Goal: Communication & Community: Answer question/provide support

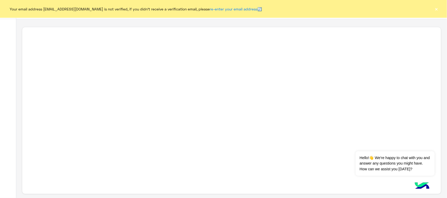
click at [437, 8] on button "×" at bounding box center [436, 8] width 5 height 5
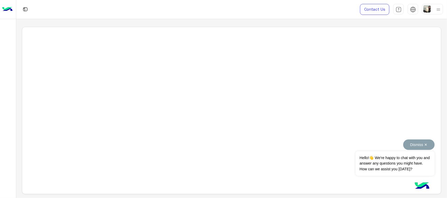
click at [423, 145] on button "Dismiss ✕" at bounding box center [418, 145] width 31 height 10
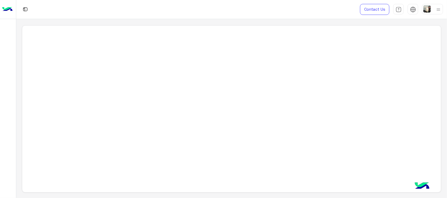
scroll to position [2, 0]
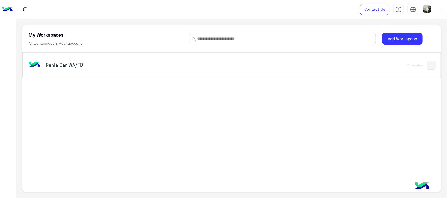
click at [37, 67] on img at bounding box center [34, 65] width 14 height 14
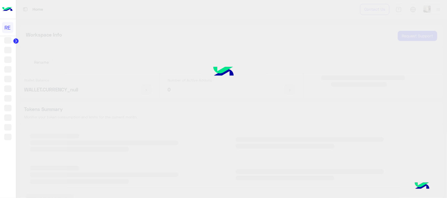
click at [36, 70] on div at bounding box center [223, 99] width 447 height 199
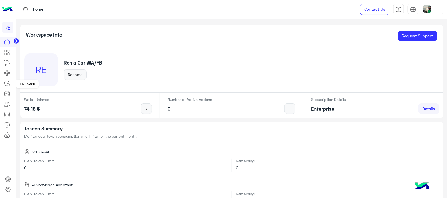
click at [8, 86] on icon at bounding box center [7, 84] width 6 height 6
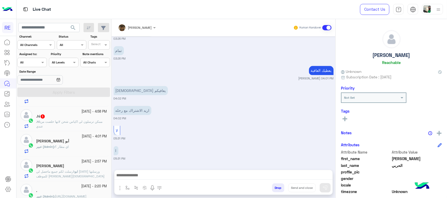
scroll to position [33, 0]
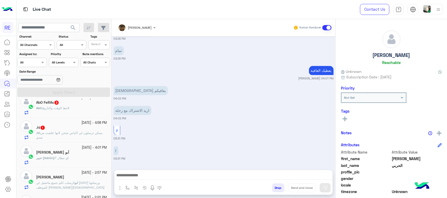
click at [80, 134] on span "ممكن ترسلون لي اكياس شحن لانها خلصت من عندي" at bounding box center [69, 135] width 66 height 9
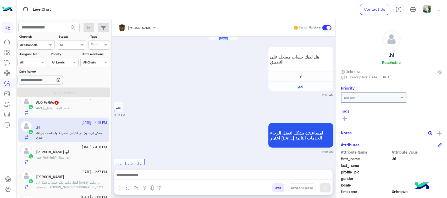
scroll to position [574, 0]
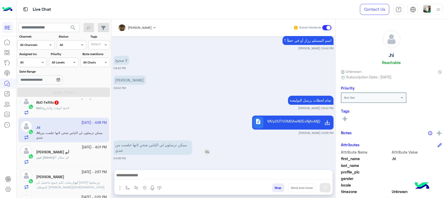
click at [171, 149] on p "ممكن ترسلون لي اكياس شحن لانها خلصت من عندي" at bounding box center [153, 148] width 79 height 15
click at [163, 120] on div "description MVpDOTVDMDAwNDExNjAxMjQ5LnBkZg==.pdf [PERSON_NAME] 03:55 PM" at bounding box center [224, 124] width 220 height 21
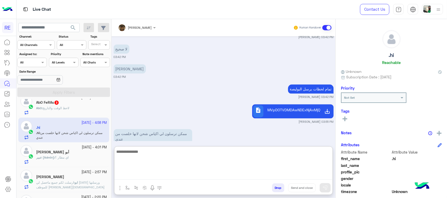
click at [159, 177] on textarea at bounding box center [223, 164] width 218 height 31
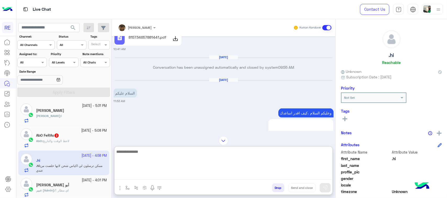
scroll to position [288, 0]
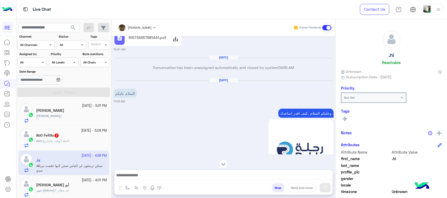
click at [75, 141] on div "AbO : لاحظ الوقت والتاريخ" at bounding box center [71, 143] width 71 height 9
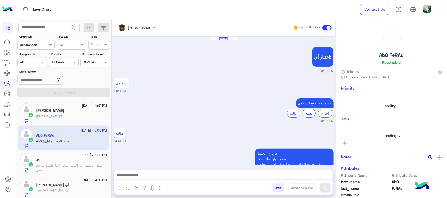
scroll to position [480, 0]
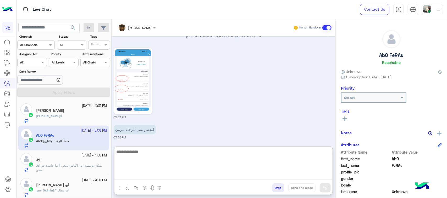
click at [151, 179] on textarea at bounding box center [223, 164] width 218 height 31
type textarea "**********"
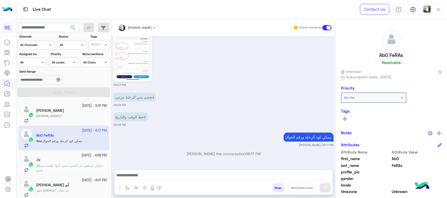
scroll to position [0, 0]
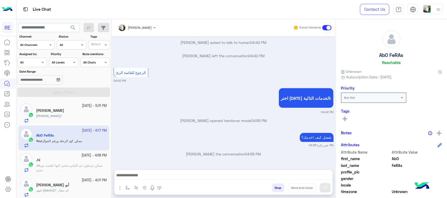
click at [85, 119] on div "[PERSON_NAME] : ا" at bounding box center [71, 118] width 71 height 9
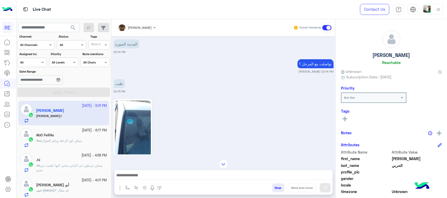
scroll to position [413, 0]
click at [160, 171] on div at bounding box center [223, 176] width 218 height 13
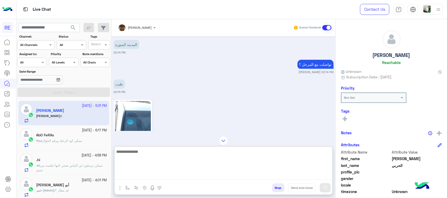
click at [169, 176] on textarea at bounding box center [223, 164] width 218 height 31
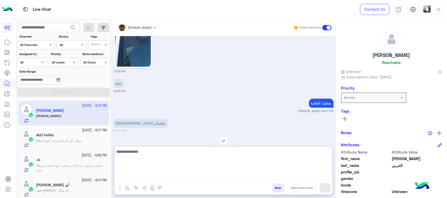
scroll to position [83, 0]
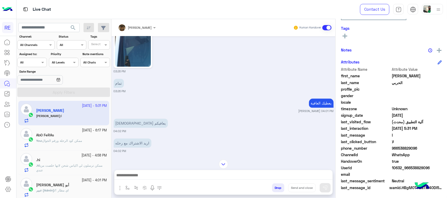
drag, startPoint x: 423, startPoint y: 149, endPoint x: 398, endPoint y: 151, distance: 25.5
click at [398, 151] on div "phone_number [PHONE_NUMBER]" at bounding box center [391, 149] width 101 height 7
copy span "538829096"
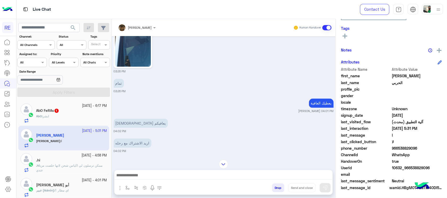
click at [235, 181] on div at bounding box center [223, 176] width 218 height 13
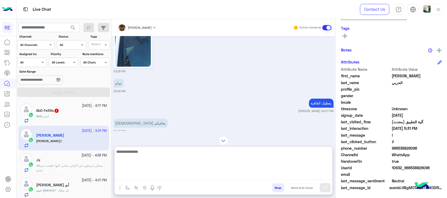
click at [233, 179] on textarea at bounding box center [223, 164] width 218 height 31
type textarea "**********"
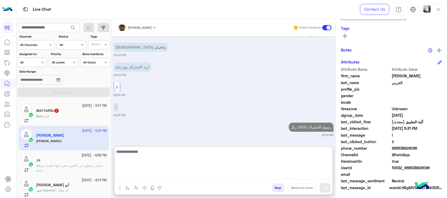
scroll to position [600, 0]
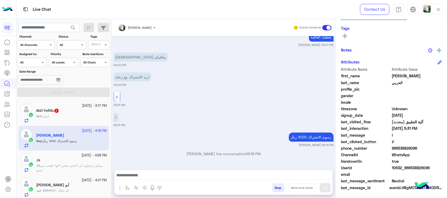
click at [38, 101] on div "[DATE] - 6:17 PM AbO FeRAs 1 AbO : ابشر" at bounding box center [63, 113] width 91 height 25
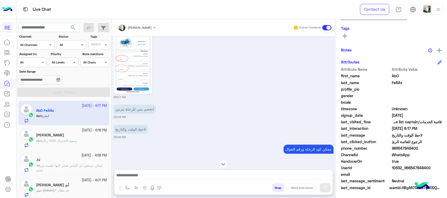
scroll to position [477, 0]
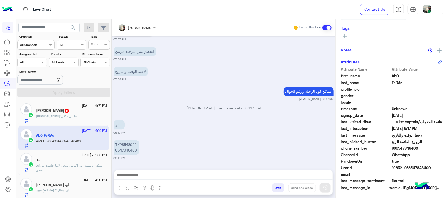
click at [39, 114] on p "[PERSON_NAME] : بياناتي تكفي" at bounding box center [56, 116] width 41 height 5
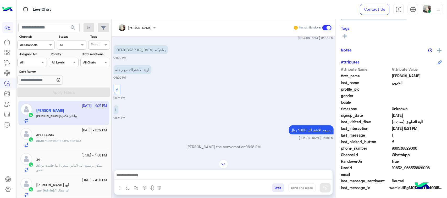
scroll to position [342, 0]
